Goal: Check status: Check status

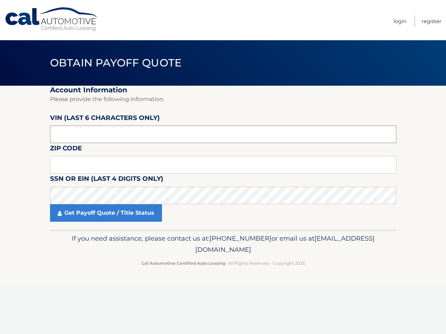
click at [78, 131] on input "text" at bounding box center [223, 134] width 346 height 17
type input "591447"
type input "10312"
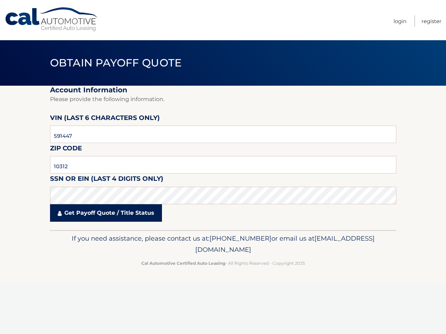
click at [100, 213] on link "Get Payoff Quote / Title Status" at bounding box center [106, 212] width 112 height 17
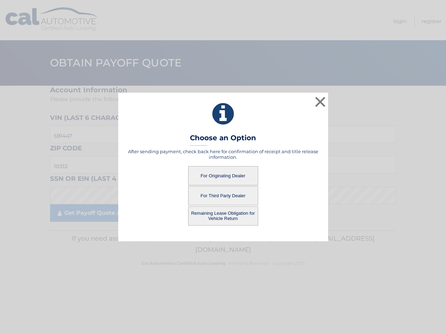
click at [219, 174] on button "For Originating Dealer" at bounding box center [223, 175] width 70 height 19
click at [210, 177] on button "For Originating Dealer" at bounding box center [223, 175] width 70 height 19
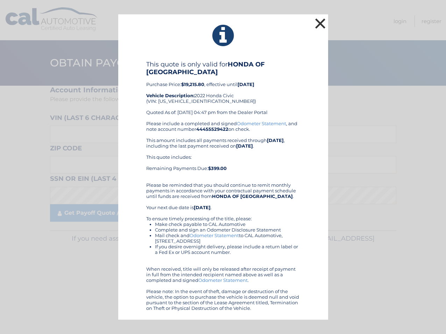
click at [320, 22] on button "×" at bounding box center [320, 23] width 14 height 14
